Goal: Transaction & Acquisition: Purchase product/service

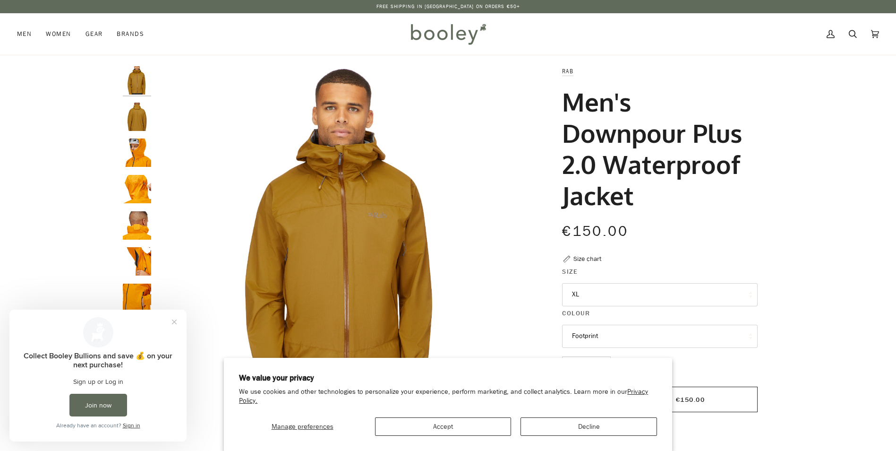
scroll to position [47, 0]
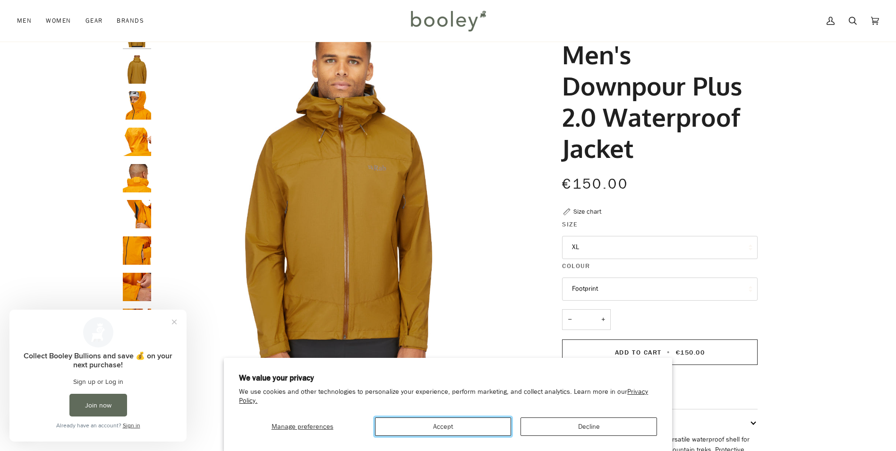
click at [479, 428] on button "Accept" at bounding box center [443, 426] width 136 height 18
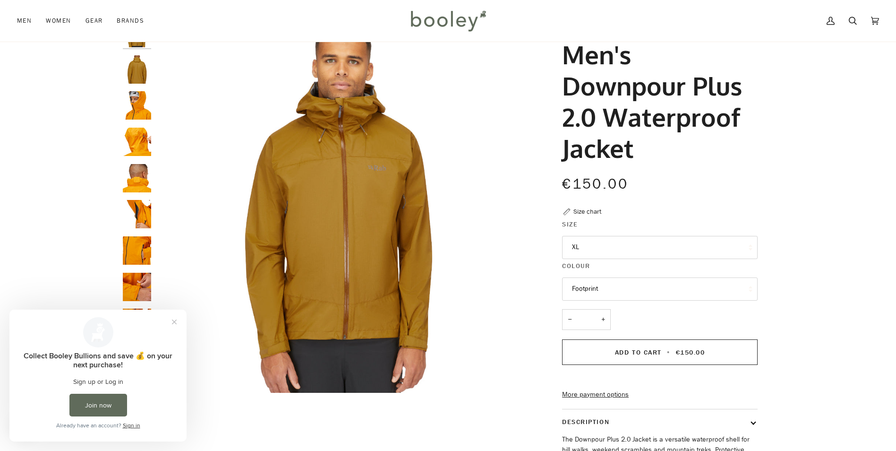
click at [141, 105] on img "Rab Men's Downpour Plus 2.0 Waterproof Jacket - Booley Galway" at bounding box center [137, 105] width 28 height 28
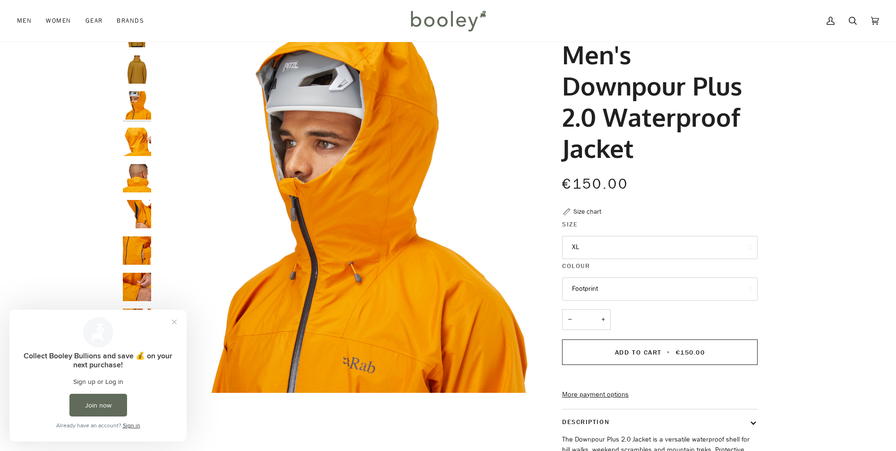
click at [137, 143] on img "Rab Men's Downpour Plus 2.0 Waterproof Jacket - Booley Galway" at bounding box center [137, 142] width 28 height 28
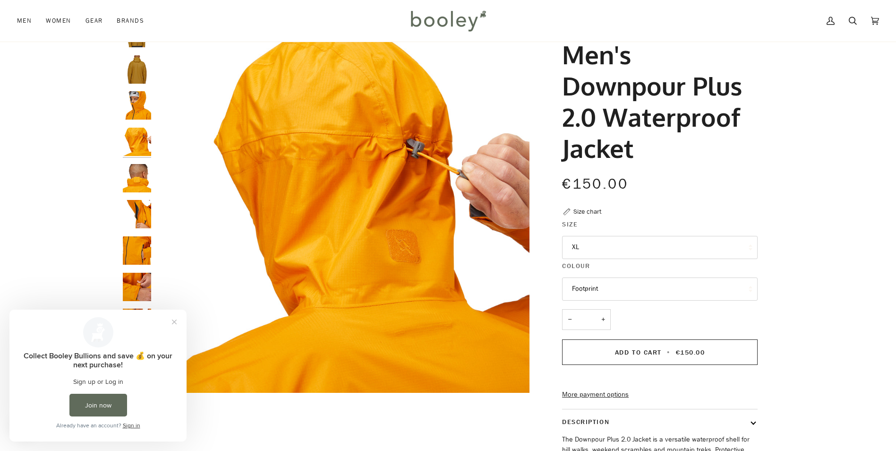
click at [139, 170] on img "Rab Men's Downpour Plus 2.0 Waterproof Jacket - Booley Galway" at bounding box center [137, 178] width 28 height 28
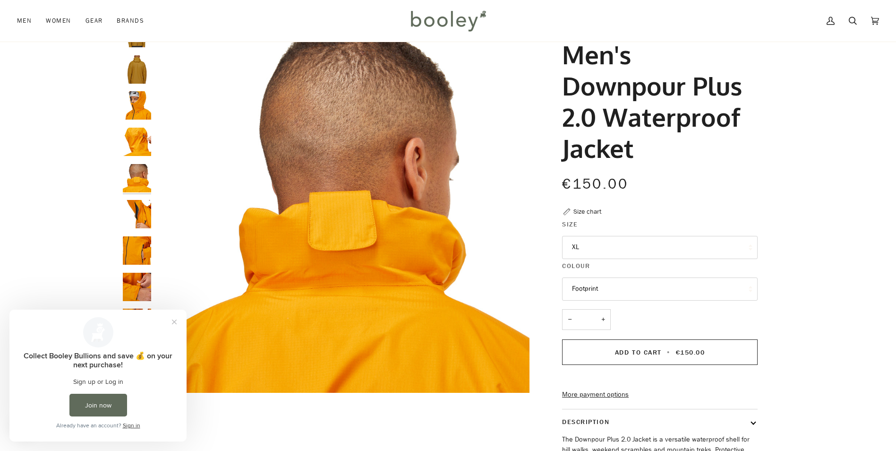
click at [142, 214] on img "Rab Men's Downpour Plus 2.0 Waterproof Jacket - Booley Galway" at bounding box center [137, 214] width 28 height 28
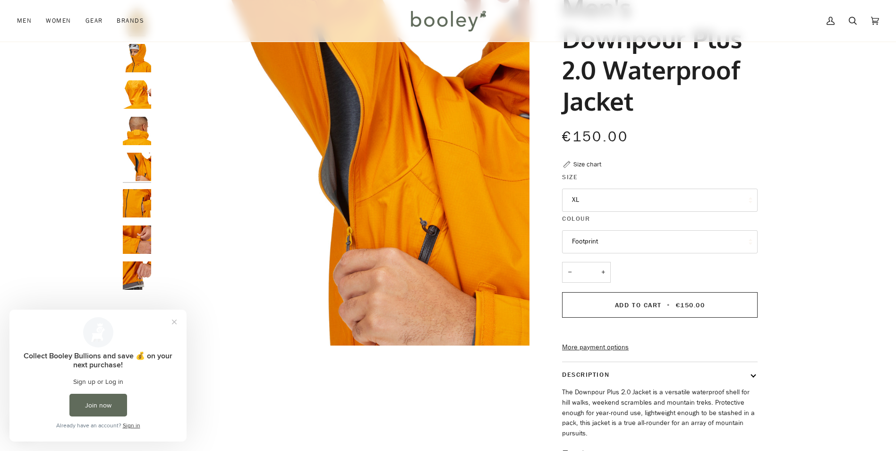
scroll to position [142, 0]
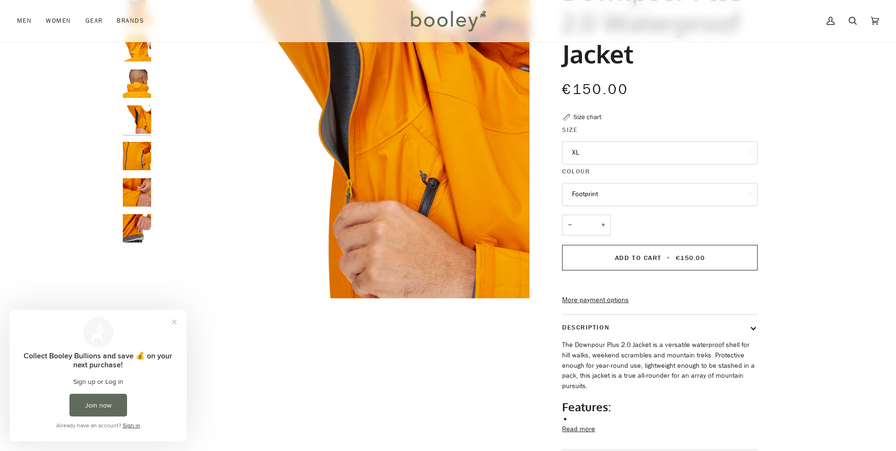
click at [137, 196] on img "Rab Men's Downpour Plus 2.0 Waterproof Jacket - Booley Galway" at bounding box center [137, 192] width 28 height 28
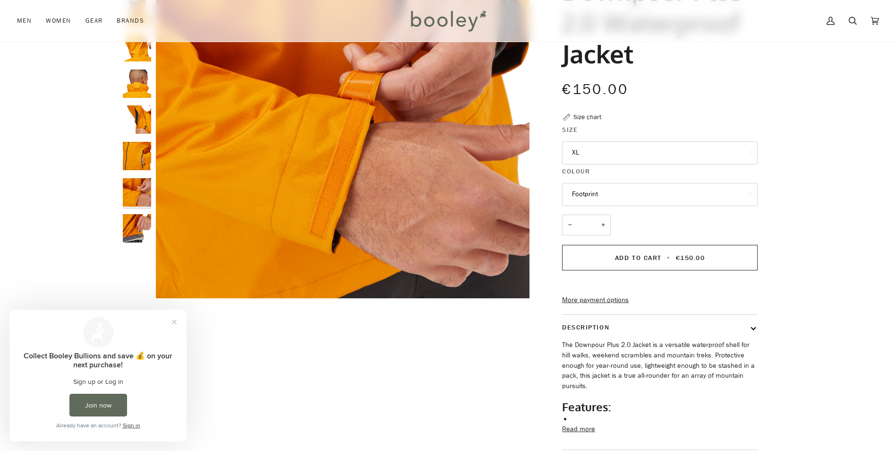
click at [141, 219] on img "Rab Men's Downpour Plus 2.0 Waterproof Jacket - Booley Galway" at bounding box center [137, 228] width 28 height 28
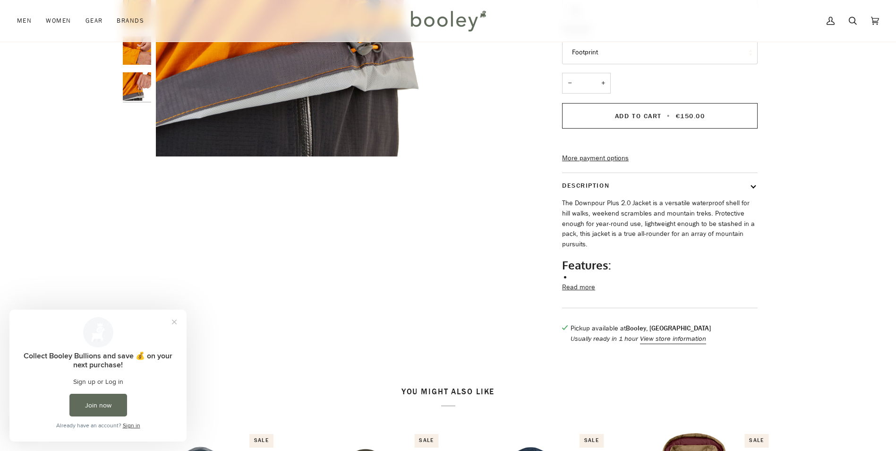
scroll to position [331, 0]
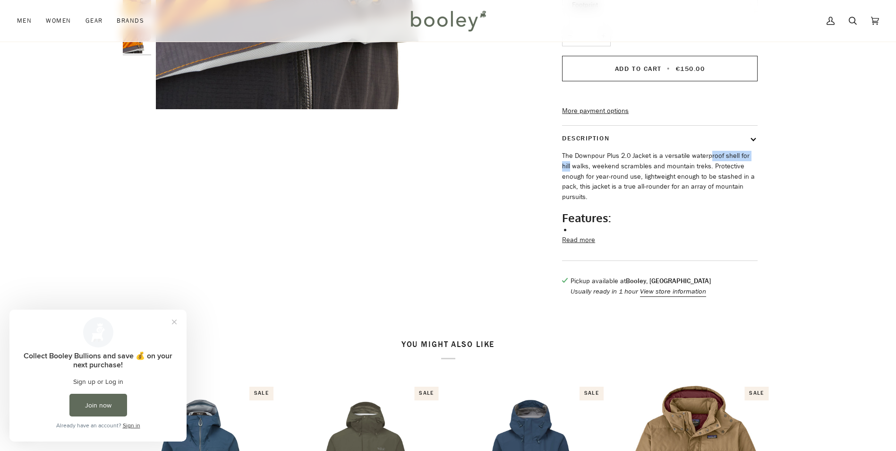
drag, startPoint x: 708, startPoint y: 171, endPoint x: 754, endPoint y: 173, distance: 45.9
click at [754, 173] on p "The Downpour Plus 2.0 Jacket is a versatile waterproof shell for hill walks, we…" at bounding box center [660, 176] width 196 height 51
drag, startPoint x: 590, startPoint y: 179, endPoint x: 625, endPoint y: 184, distance: 35.3
click at [625, 184] on p "The Downpour Plus 2.0 Jacket is a versatile waterproof shell for hill walks, we…" at bounding box center [660, 176] width 196 height 51
drag, startPoint x: 625, startPoint y: 184, endPoint x: 673, endPoint y: 185, distance: 48.2
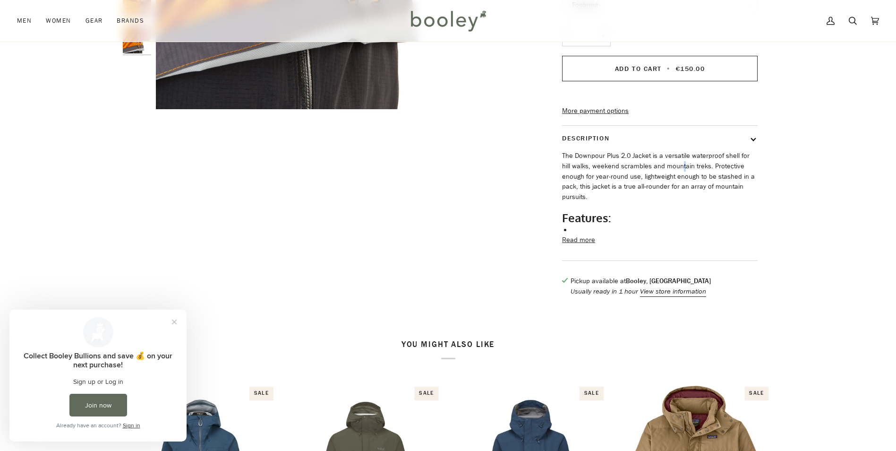
click at [673, 185] on p "The Downpour Plus 2.0 Jacket is a versatile waterproof shell for hill walks, we…" at bounding box center [660, 176] width 196 height 51
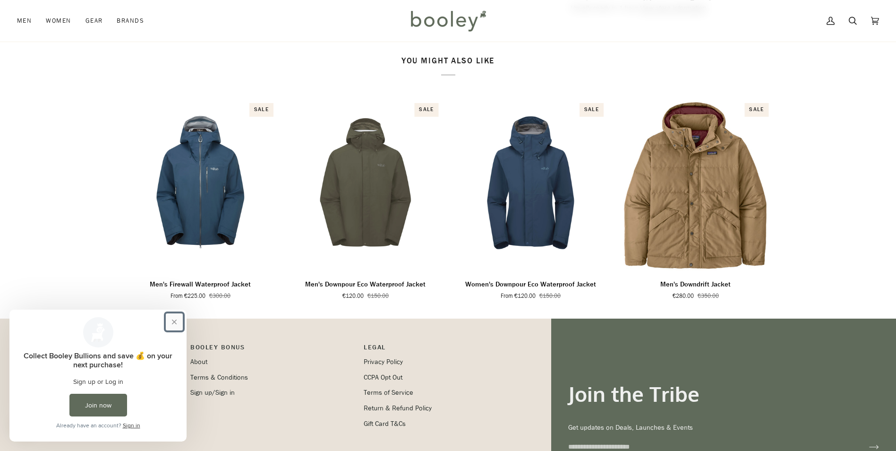
click at [173, 322] on button "Close prompt" at bounding box center [174, 321] width 17 height 17
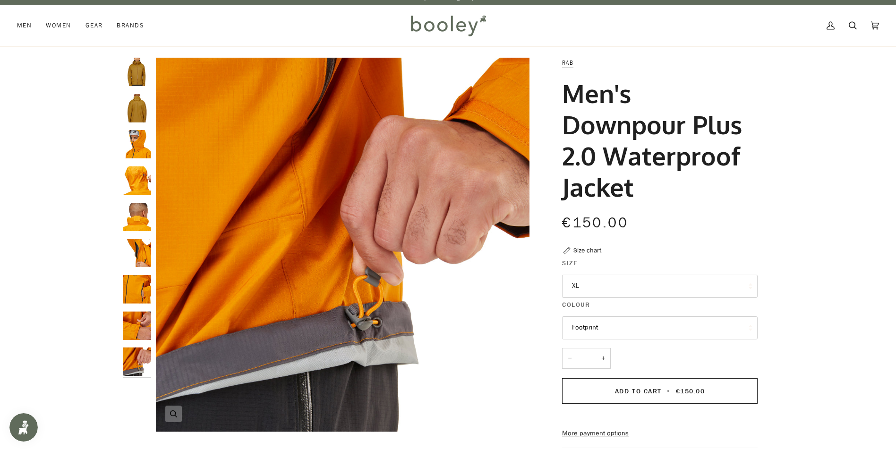
scroll to position [0, 0]
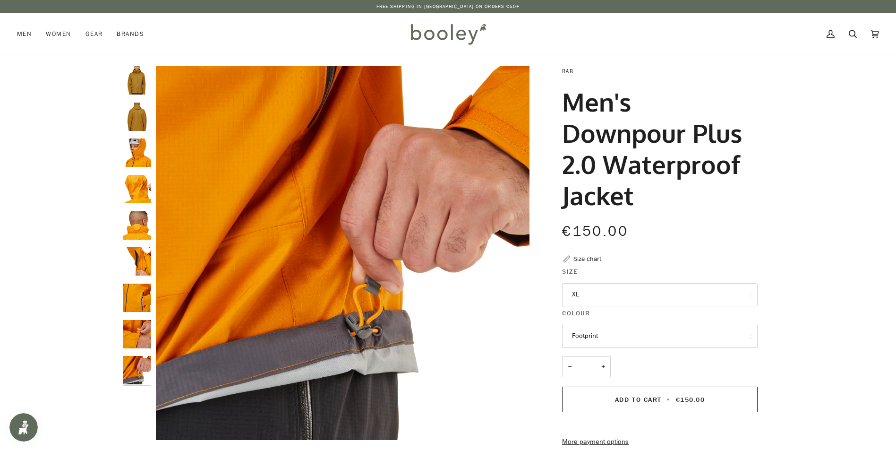
drag, startPoint x: 564, startPoint y: 103, endPoint x: 742, endPoint y: 186, distance: 195.7
click at [742, 186] on h1 "Men's Downpour Plus 2.0 Waterproof Jacket" at bounding box center [656, 148] width 189 height 125
drag, startPoint x: 742, startPoint y: 186, endPoint x: 675, endPoint y: 164, distance: 69.9
copy h1 "Men's Downpour Plus 2.0 Waterproof Jacket"
